Goal: Task Accomplishment & Management: Manage account settings

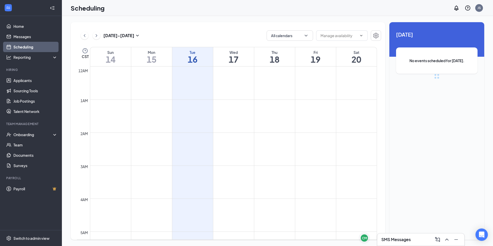
scroll to position [383, 0]
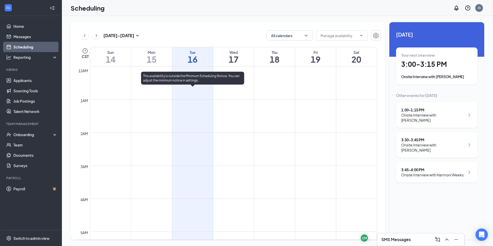
scroll to position [408, 0]
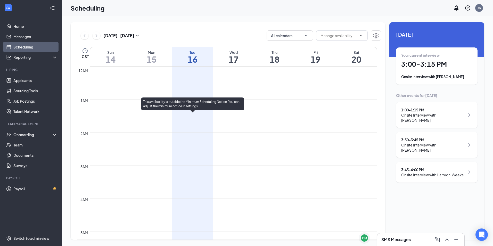
scroll to position [383, 0]
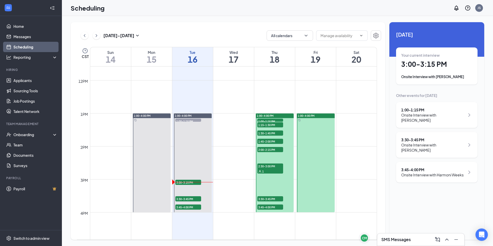
click at [272, 169] on div "1" at bounding box center [270, 171] width 26 height 5
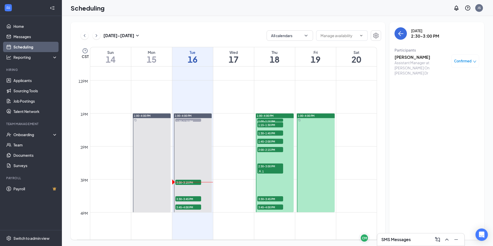
click at [421, 57] on h3 "Michael Giliberto" at bounding box center [422, 57] width 54 height 6
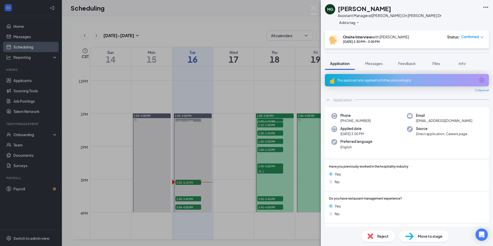
click at [403, 81] on div "This applicant also applied to 2 other job posting(s)" at bounding box center [406, 80] width 138 height 4
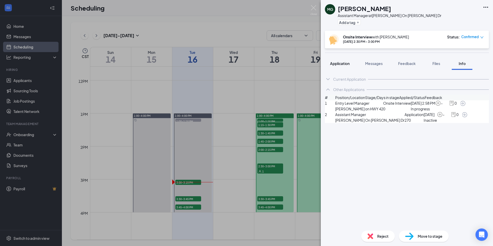
click at [328, 64] on button "Application" at bounding box center [340, 63] width 30 height 13
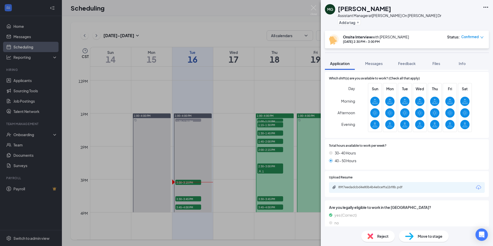
scroll to position [181, 0]
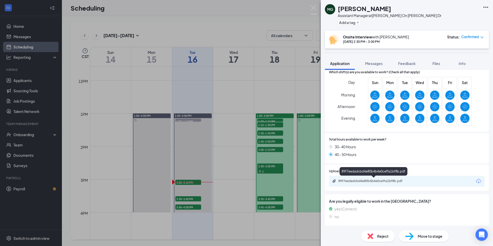
click at [353, 181] on div "89f7eedadcbd4e80b4b4e0ceffa1bf8b.pdf" at bounding box center [374, 181] width 72 height 4
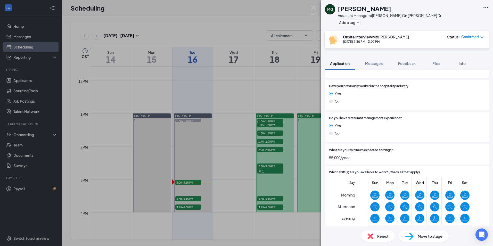
scroll to position [0, 0]
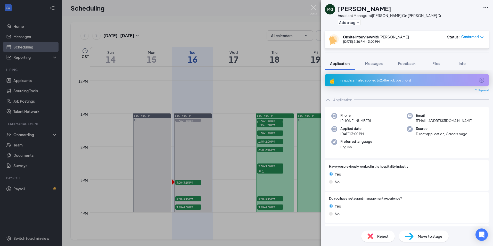
click at [313, 8] on img at bounding box center [314, 10] width 6 height 10
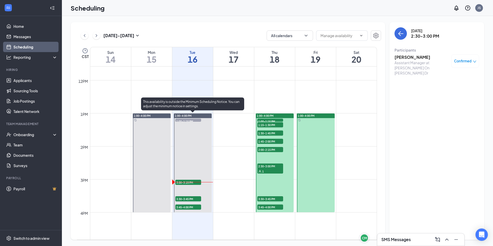
click at [198, 184] on span "3:00-3:15 PM" at bounding box center [188, 182] width 26 height 5
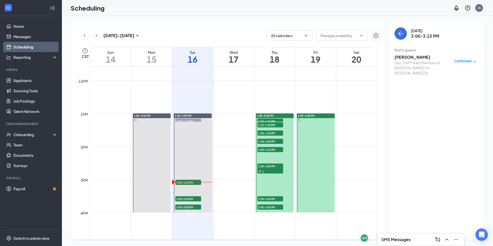
click at [413, 58] on h3 "Don Williams" at bounding box center [422, 57] width 54 height 6
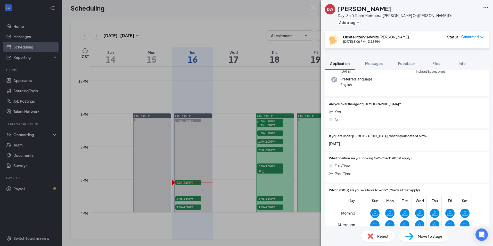
scroll to position [52, 0]
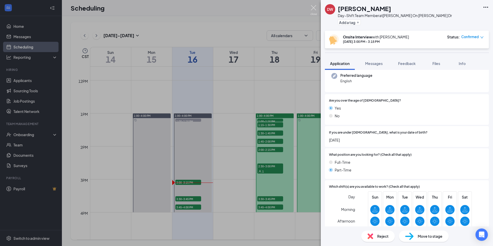
click at [311, 6] on img at bounding box center [314, 10] width 6 height 10
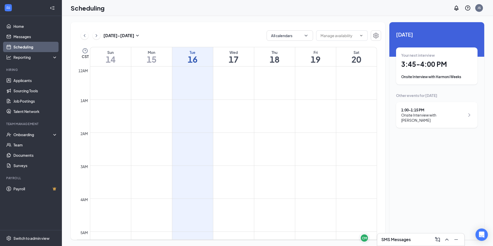
scroll to position [408, 0]
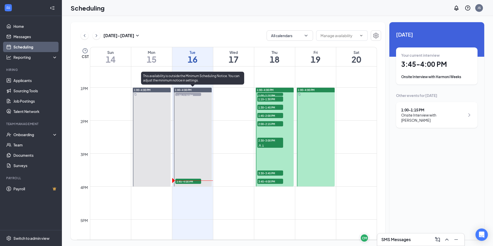
click at [192, 184] on div "3:45-4:00 PM 1" at bounding box center [188, 181] width 27 height 6
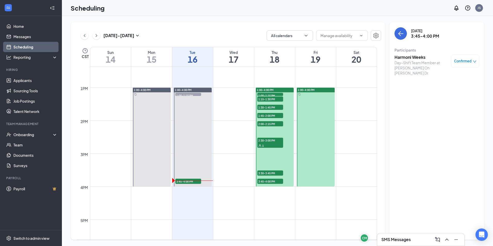
click at [468, 60] on span "Confirmed" at bounding box center [463, 61] width 18 height 5
click at [455, 96] on span "Mark as no-show" at bounding box center [450, 96] width 29 height 6
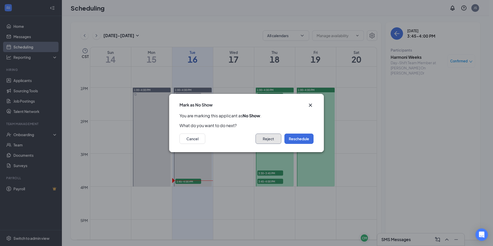
click at [277, 137] on button "Reject" at bounding box center [269, 139] width 26 height 10
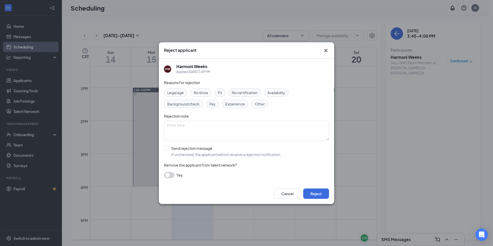
click at [198, 94] on span "No show" at bounding box center [201, 93] width 14 height 6
click at [316, 195] on button "Reject" at bounding box center [316, 194] width 26 height 10
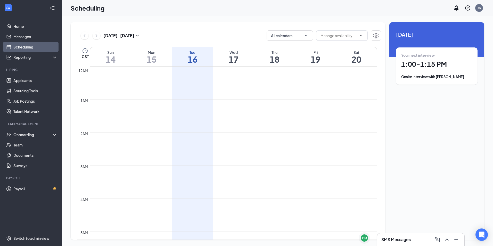
scroll to position [383, 0]
